Goal: Obtain resource: Download file/media

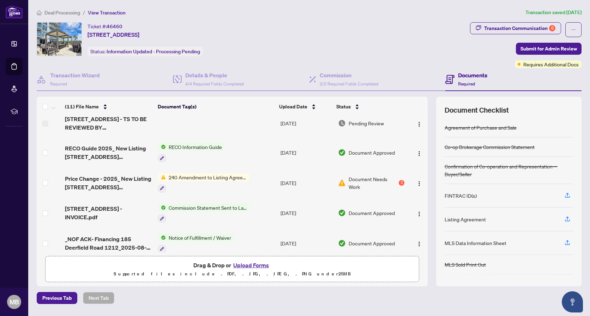
scroll to position [30, 0]
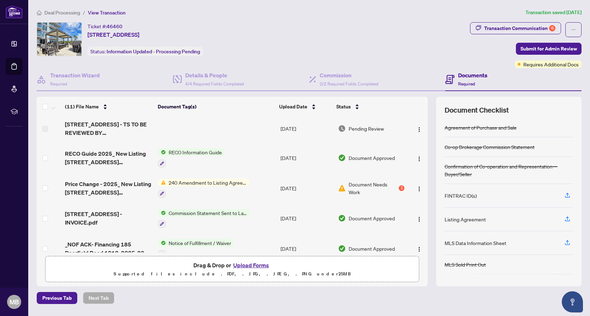
click at [211, 182] on span "240 Amendment to Listing Agreement - Authority to Offer for Sale Price Change/E…" at bounding box center [208, 182] width 84 height 8
click at [353, 184] on span "Document Needs Work" at bounding box center [372, 188] width 49 height 16
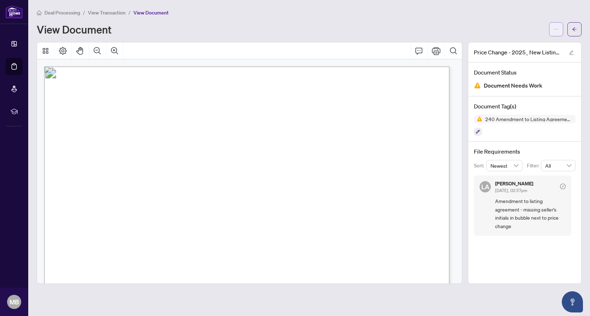
click at [555, 34] on span "button" at bounding box center [555, 29] width 5 height 11
click at [516, 27] on div "View Document" at bounding box center [291, 29] width 508 height 11
click at [554, 31] on icon "ellipsis" at bounding box center [555, 29] width 5 height 5
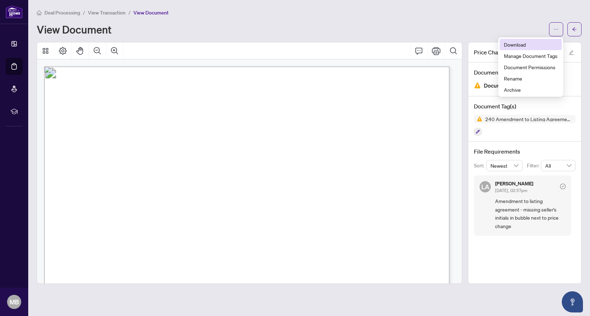
click at [536, 45] on span "Download" at bounding box center [531, 45] width 54 height 8
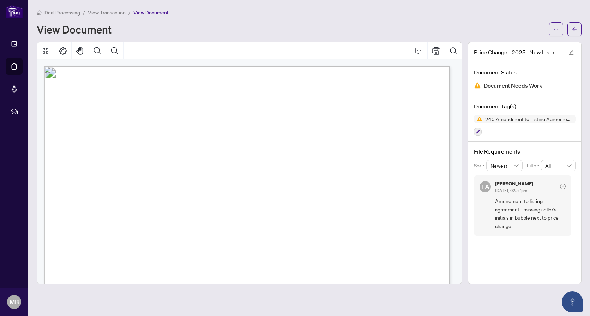
click at [407, 14] on div "Deal Processing / View Transaction / View Document" at bounding box center [309, 12] width 545 height 8
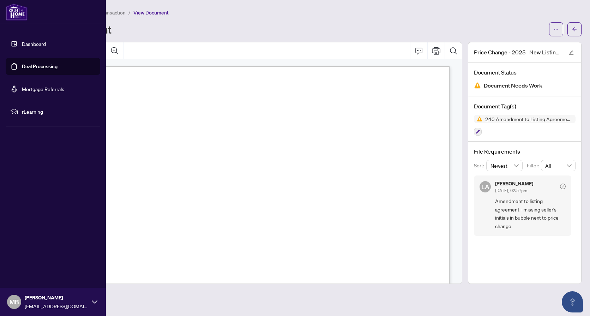
click at [26, 63] on link "Deal Processing" at bounding box center [40, 66] width 36 height 6
